Goal: Task Accomplishment & Management: Manage account settings

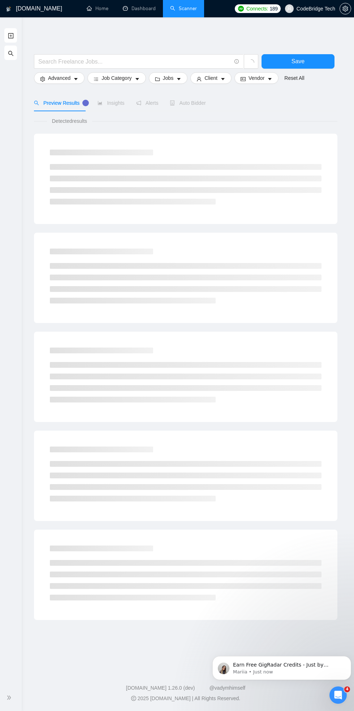
click at [303, 107] on div "Preview Results Insights Alerts Auto Bidder" at bounding box center [185, 103] width 303 height 17
click at [137, 9] on link "Dashboard" at bounding box center [139, 8] width 33 height 6
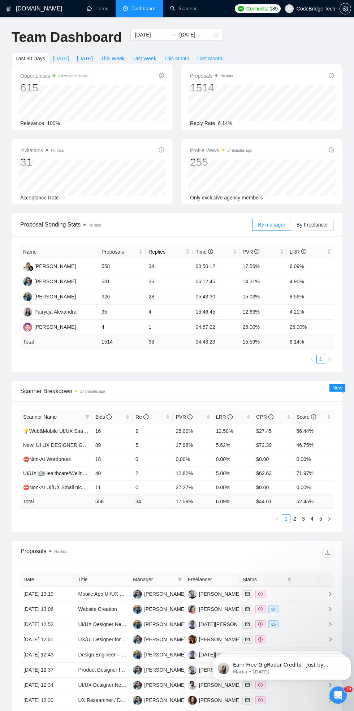
click at [58, 55] on span "[DATE]" at bounding box center [61, 59] width 16 height 8
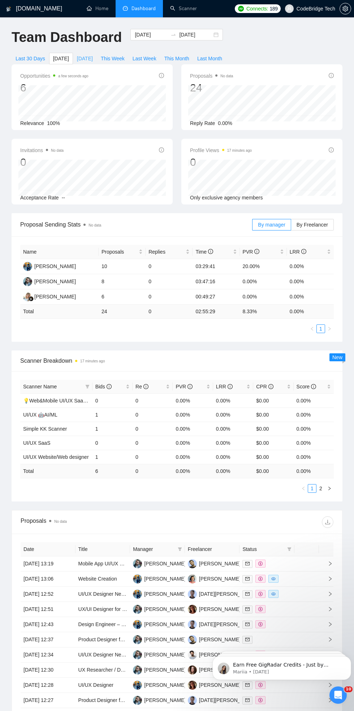
click at [86, 58] on span "[DATE]" at bounding box center [85, 59] width 16 height 8
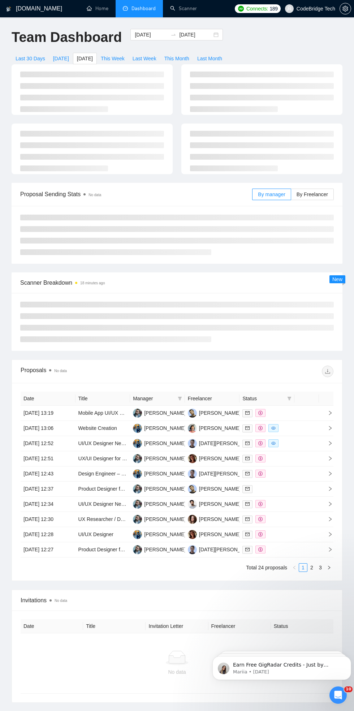
type input "[DATE]"
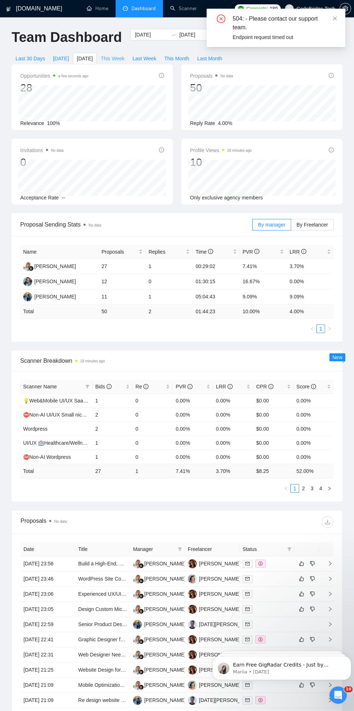
click at [114, 57] on span "This Week" at bounding box center [113, 59] width 24 height 8
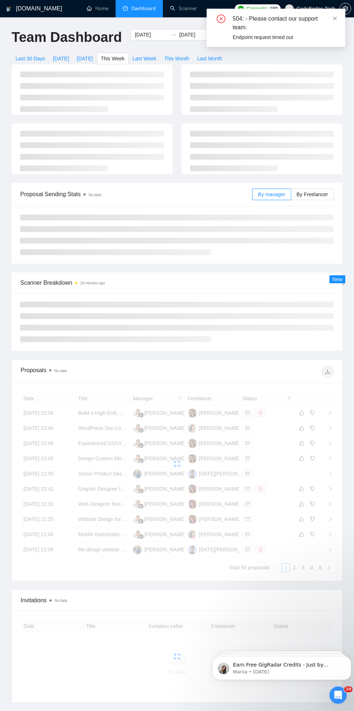
type input "[DATE]"
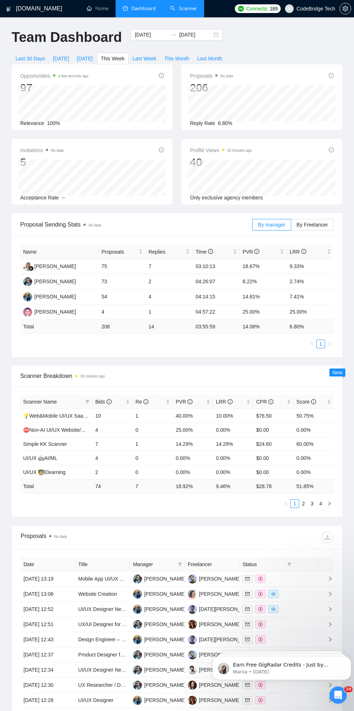
click at [178, 9] on link "Scanner" at bounding box center [183, 8] width 27 height 6
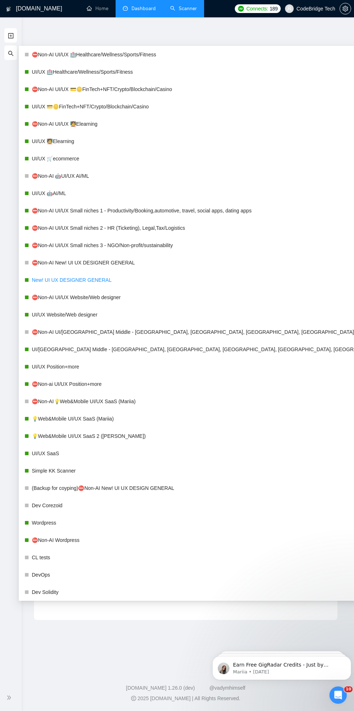
click at [51, 280] on link "New! UI UX DESIGNER GENERAL" at bounding box center [217, 280] width 370 height 14
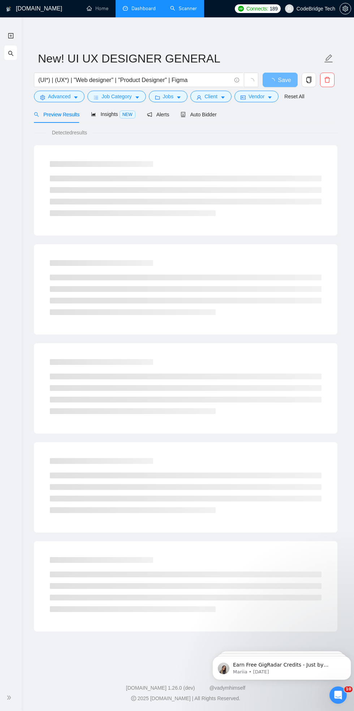
click at [289, 129] on div "Detected results" at bounding box center [185, 133] width 303 height 8
click at [192, 114] on span "Auto Bidder" at bounding box center [199, 115] width 36 height 6
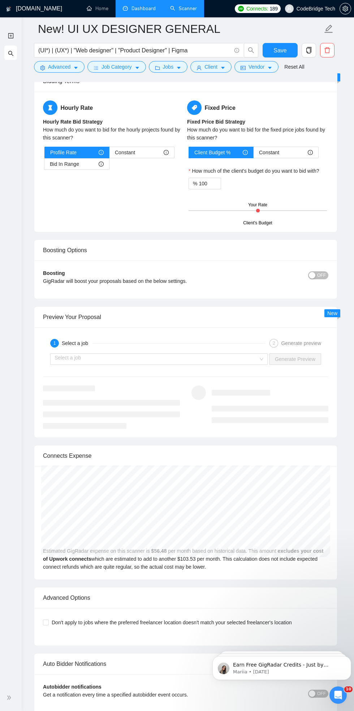
scroll to position [1389, 0]
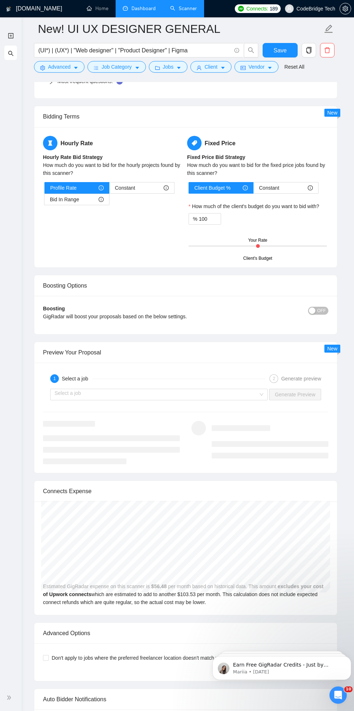
click at [322, 307] on span "OFF" at bounding box center [321, 311] width 9 height 8
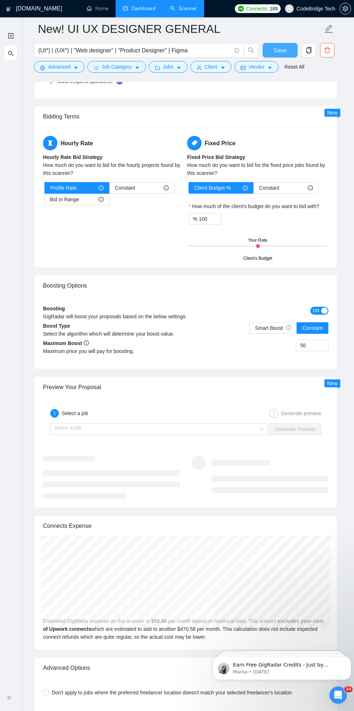
click at [279, 48] on span "Save" at bounding box center [279, 50] width 13 height 9
click at [10, 53] on icon "search" at bounding box center [11, 54] width 6 height 6
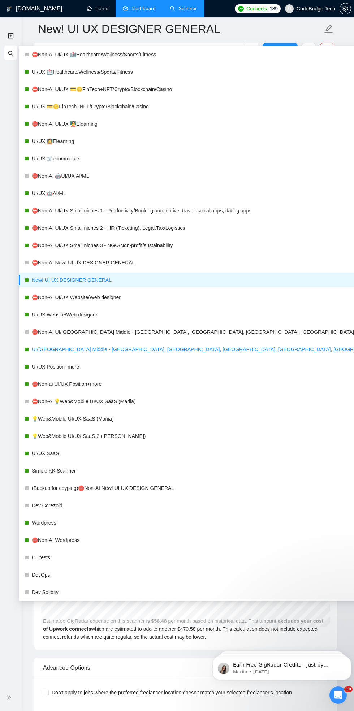
click at [51, 348] on link "UI/[GEOGRAPHIC_DATA] Middle - [GEOGRAPHIC_DATA], [GEOGRAPHIC_DATA], [GEOGRAPHIC…" at bounding box center [217, 349] width 370 height 14
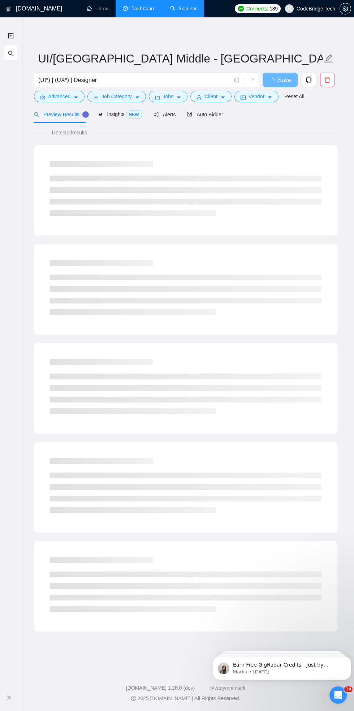
click at [292, 113] on div "Preview Results Insights NEW Alerts Auto Bidder" at bounding box center [185, 114] width 303 height 17
click at [195, 114] on span "Auto Bidder" at bounding box center [205, 115] width 36 height 6
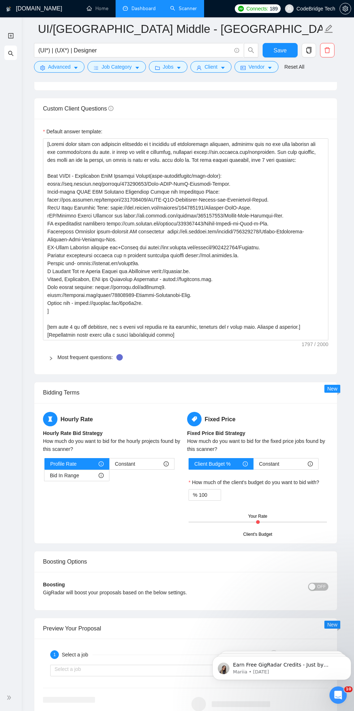
scroll to position [1139, 0]
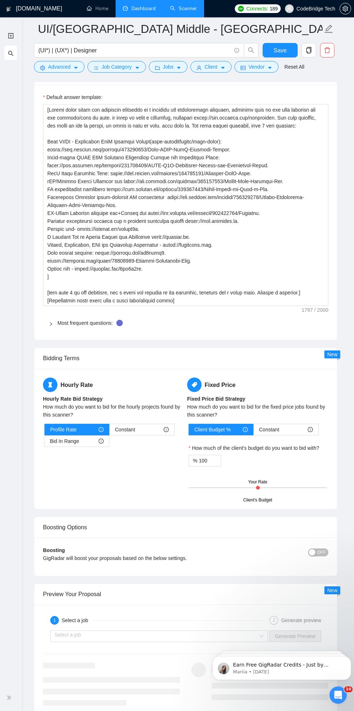
click at [322, 549] on span "OFF" at bounding box center [321, 552] width 9 height 8
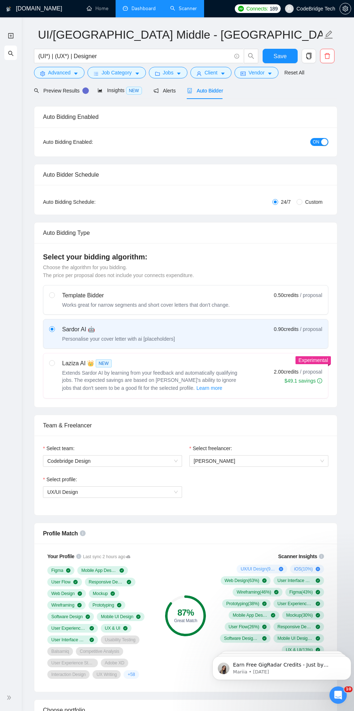
scroll to position [0, 0]
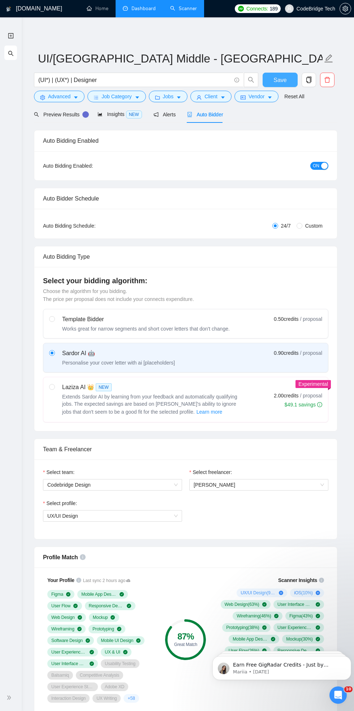
click at [279, 77] on span "Save" at bounding box center [279, 79] width 13 height 9
click at [9, 54] on icon "search" at bounding box center [11, 54] width 6 height 6
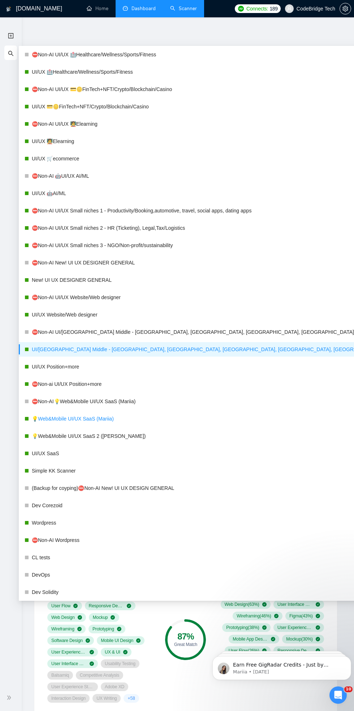
click at [52, 418] on link "💡Web&Mobile UI/UX SaaS (Mariia)" at bounding box center [217, 418] width 370 height 14
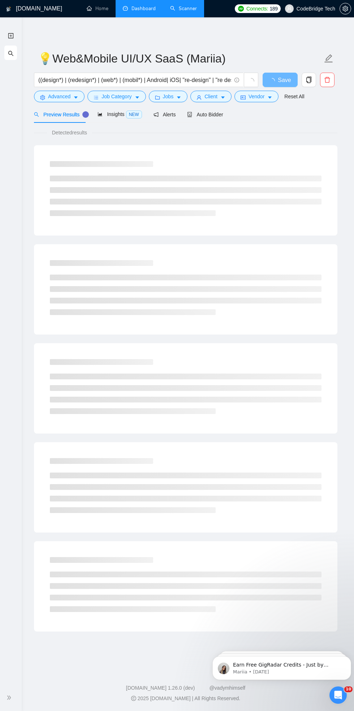
click at [292, 129] on div "Detected results" at bounding box center [185, 133] width 303 height 8
click at [206, 113] on span "Auto Bidder" at bounding box center [205, 115] width 36 height 6
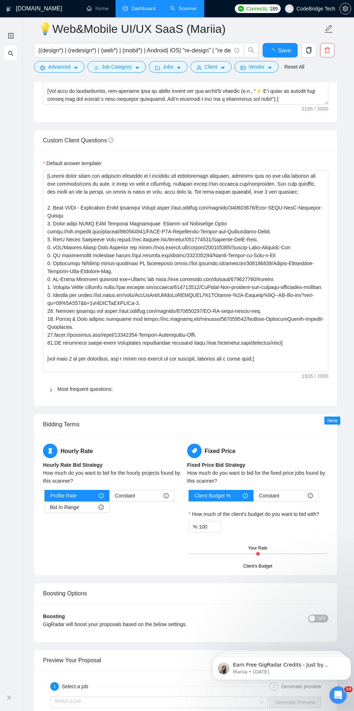
scroll to position [1118, 0]
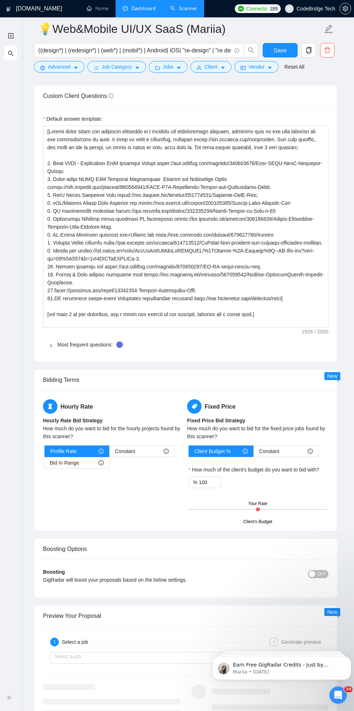
click at [324, 571] on span "OFF" at bounding box center [321, 574] width 9 height 8
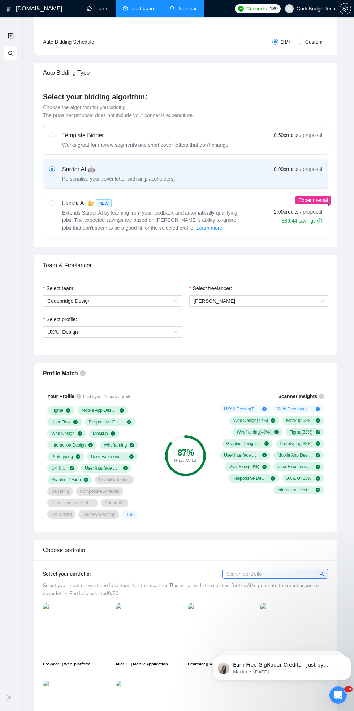
scroll to position [0, 0]
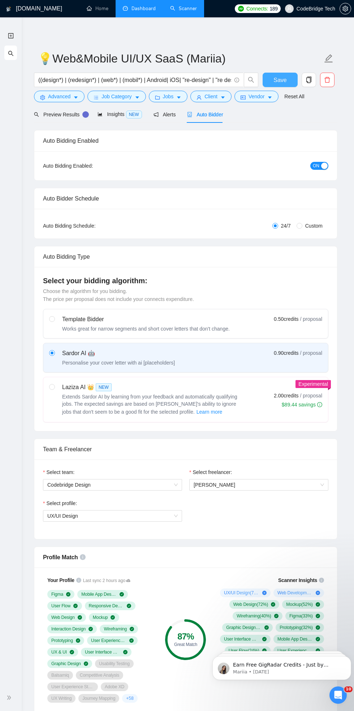
click at [280, 80] on span "Save" at bounding box center [279, 79] width 13 height 9
